Goal: Information Seeking & Learning: Learn about a topic

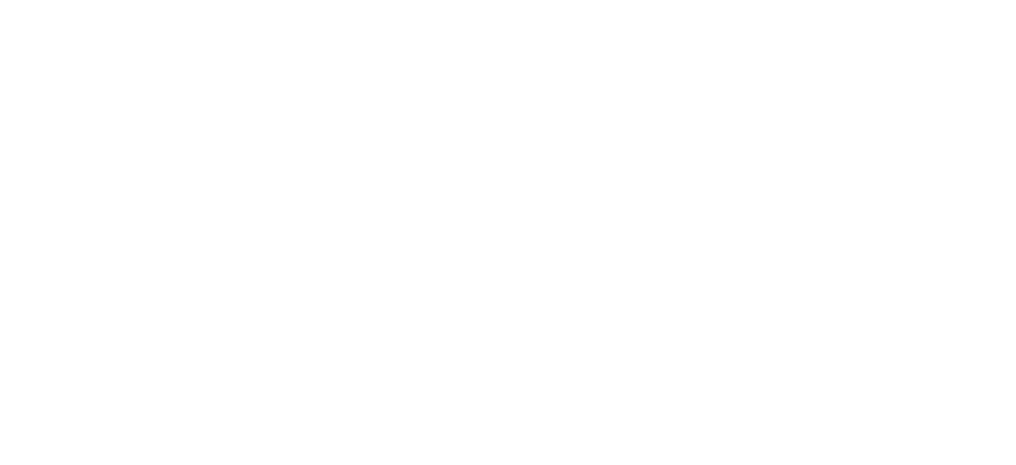
scroll to position [2005, 0]
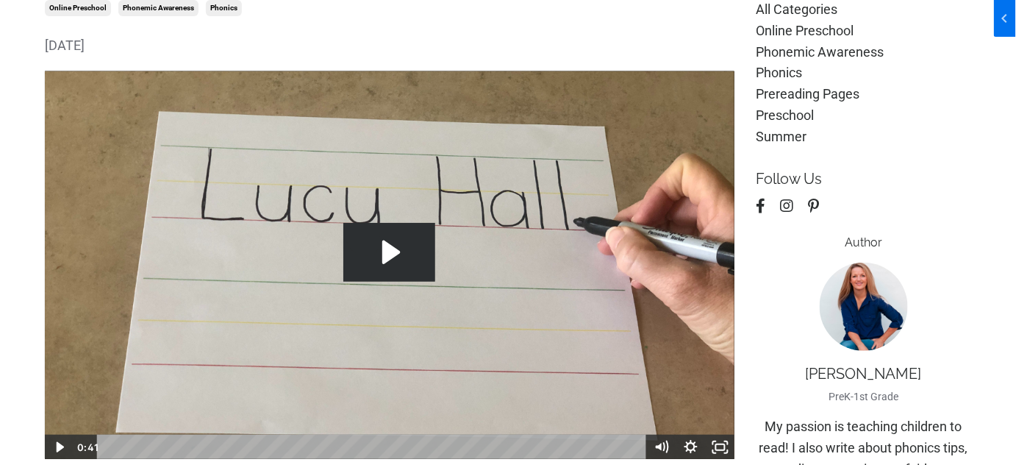
scroll to position [197, 0]
